Goal: Transaction & Acquisition: Purchase product/service

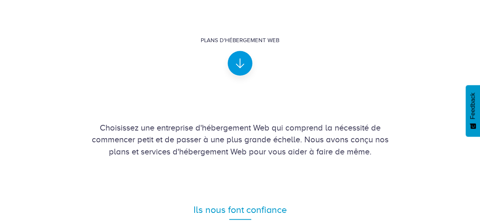
scroll to position [196, 0]
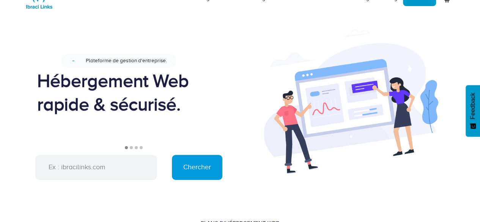
scroll to position [28, 0]
click at [100, 170] on input "text" at bounding box center [95, 167] width 121 height 25
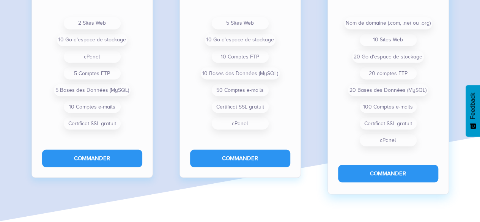
scroll to position [664, 0]
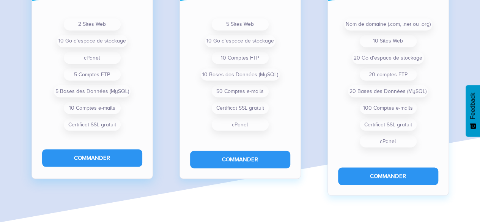
click at [93, 167] on form "Commander" at bounding box center [92, 159] width 121 height 38
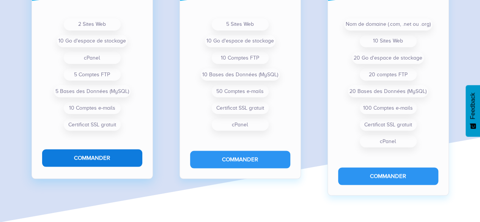
click at [97, 157] on button "Commander" at bounding box center [92, 157] width 100 height 17
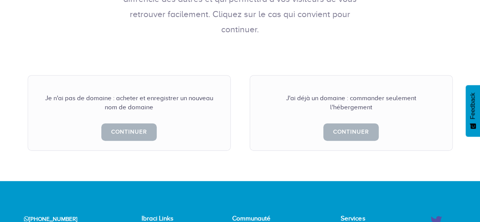
scroll to position [163, 0]
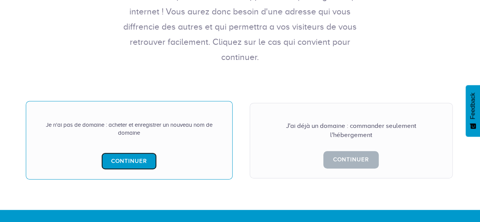
click at [145, 152] on link "Continuer" at bounding box center [128, 160] width 55 height 17
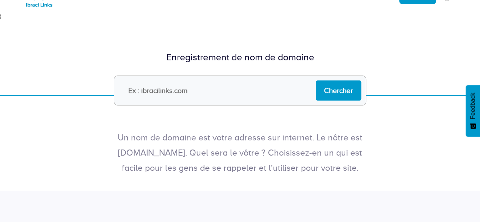
scroll to position [28, 0]
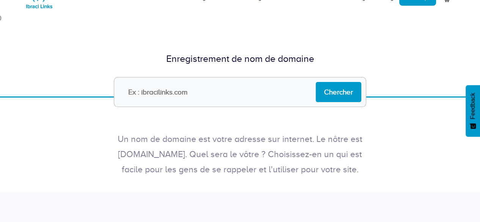
click at [145, 95] on input "text" at bounding box center [240, 92] width 252 height 30
type input "N"
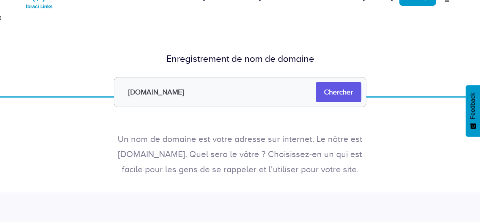
type input "nutrisportworld.com"
click at [352, 91] on input "Chercher" at bounding box center [339, 92] width 46 height 20
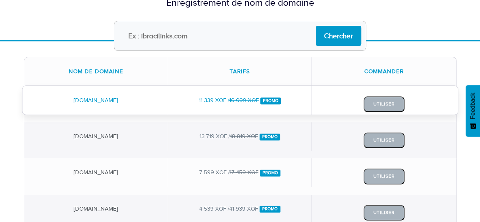
scroll to position [77, 0]
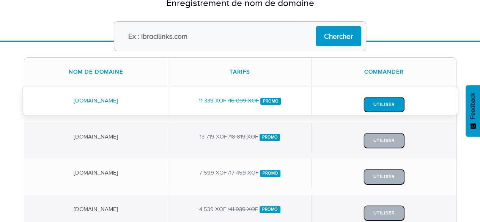
click at [382, 107] on button "Utiliser" at bounding box center [383, 105] width 41 height 16
